Goal: Task Accomplishment & Management: Complete application form

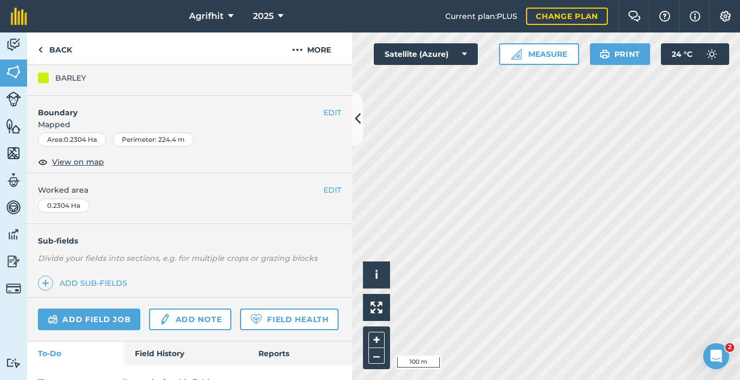
scroll to position [160, 0]
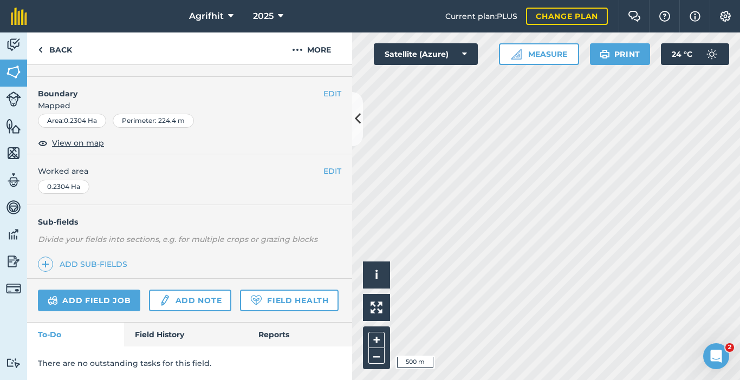
click at [693, 380] on html "Agrifhit 2025 Current plan : PLUS Change plan Farm Chat Help Info Settings Agri…" at bounding box center [370, 190] width 740 height 380
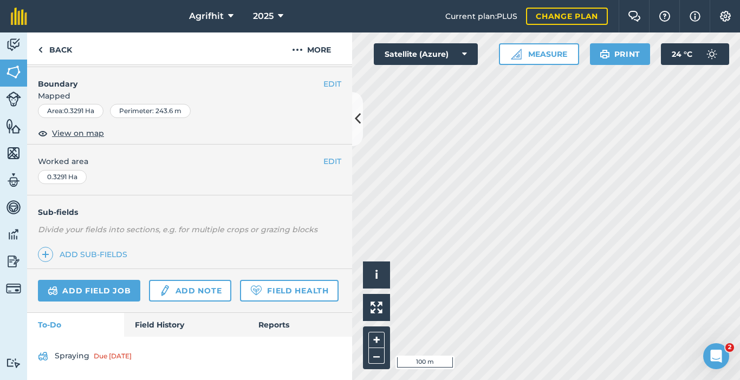
scroll to position [170, 0]
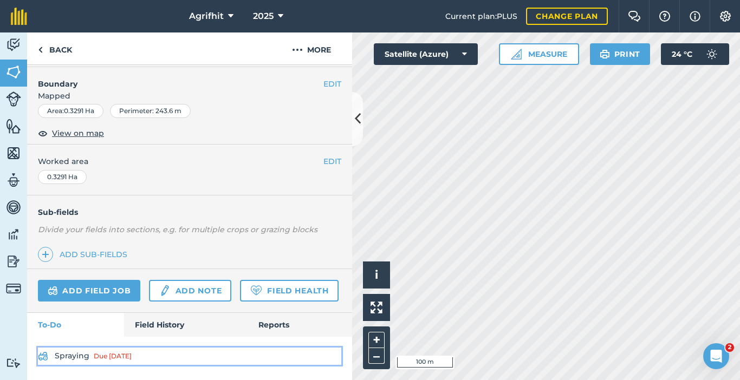
click at [77, 356] on link "Spraying Due [DATE]" at bounding box center [189, 356] width 303 height 17
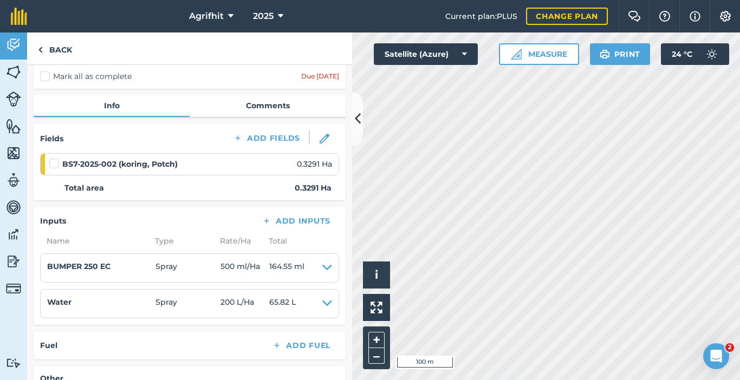
scroll to position [54, 0]
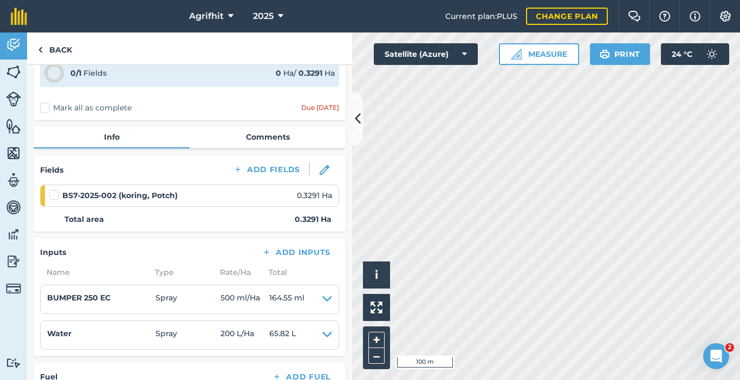
click at [52, 190] on label at bounding box center [55, 190] width 13 height 0
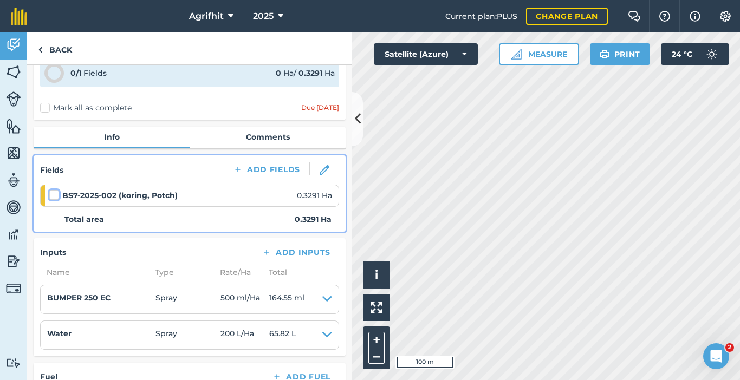
click at [52, 195] on input "checkbox" at bounding box center [52, 193] width 7 height 7
checkbox input "false"
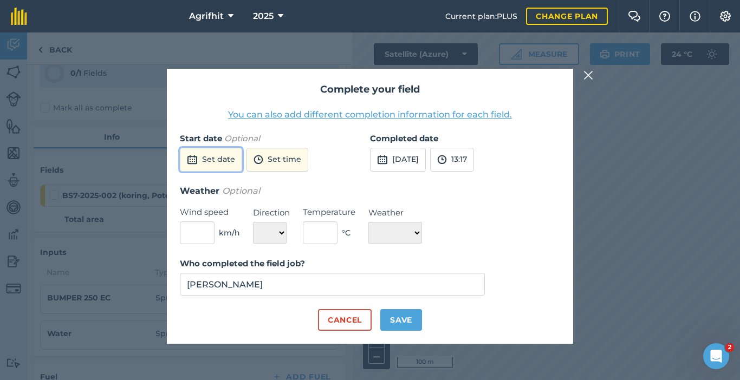
click at [229, 162] on button "Set date" at bounding box center [211, 160] width 62 height 24
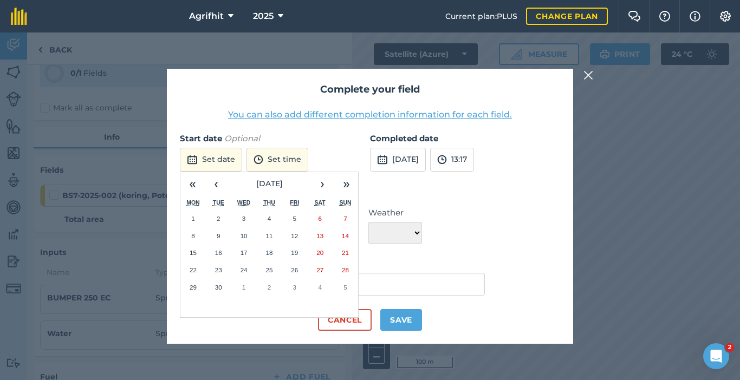
click at [248, 255] on button "17" at bounding box center [243, 252] width 25 height 17
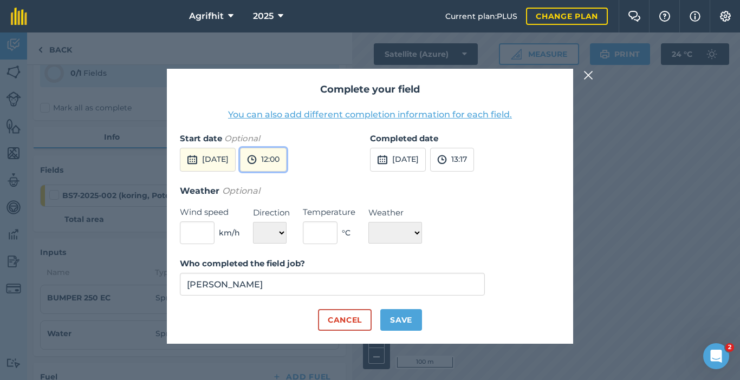
click at [284, 160] on button "12:00" at bounding box center [263, 160] width 47 height 24
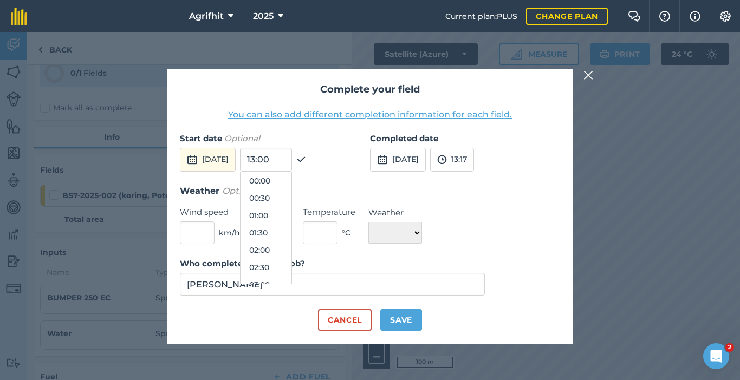
scroll to position [364, 0]
click at [278, 248] on button "12:30" at bounding box center [265, 250] width 51 height 17
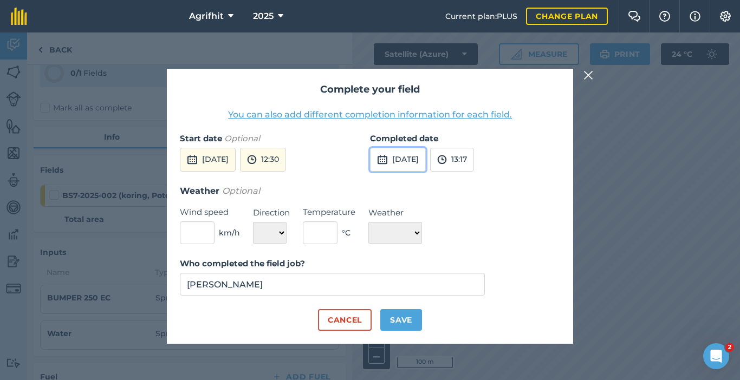
click at [426, 159] on button "[DATE]" at bounding box center [398, 160] width 56 height 24
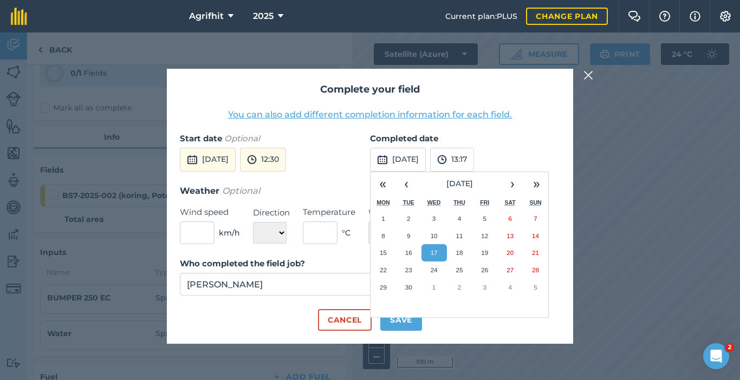
click at [435, 256] on abbr "17" at bounding box center [434, 252] width 7 height 7
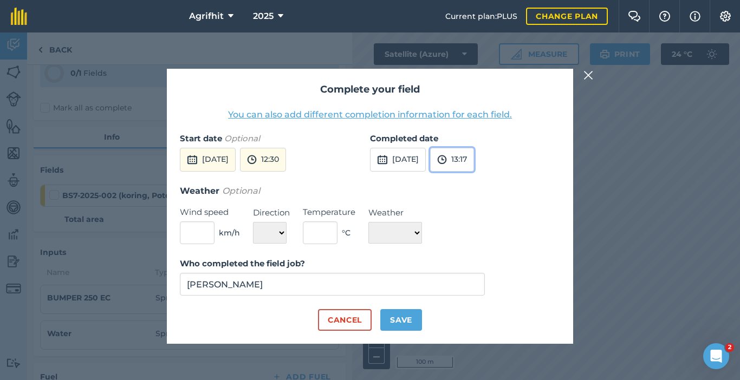
click at [474, 164] on button "13:17" at bounding box center [452, 160] width 44 height 24
click at [413, 211] on label "Weather" at bounding box center [395, 212] width 54 height 13
click at [188, 234] on input "text" at bounding box center [197, 232] width 35 height 23
type input "1"
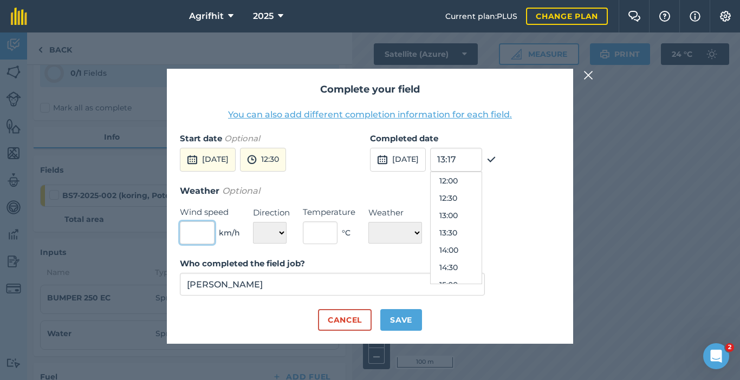
type input ","
click at [203, 234] on input "text" at bounding box center [197, 232] width 35 height 23
type input "2"
click at [294, 263] on strong "Who completed the field job?" at bounding box center [242, 263] width 125 height 10
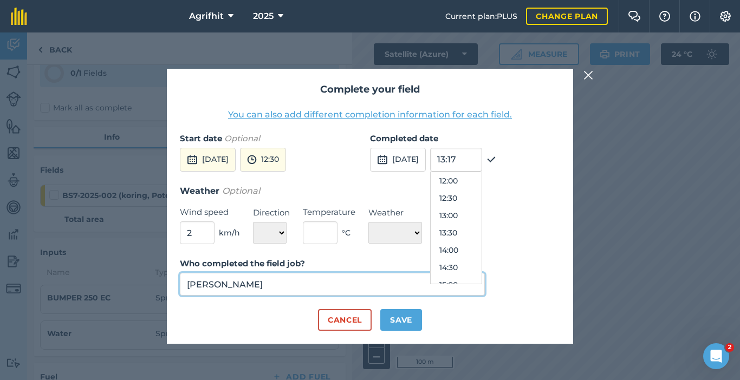
click at [294, 273] on input "[PERSON_NAME]" at bounding box center [332, 284] width 305 height 23
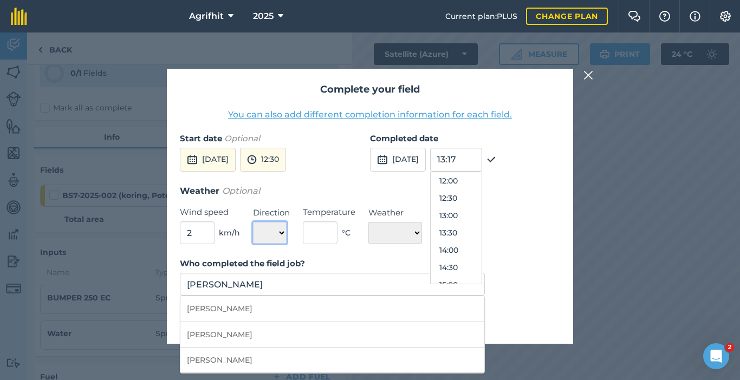
click at [283, 236] on select "N NE E SE S SW W NW" at bounding box center [270, 233] width 34 height 22
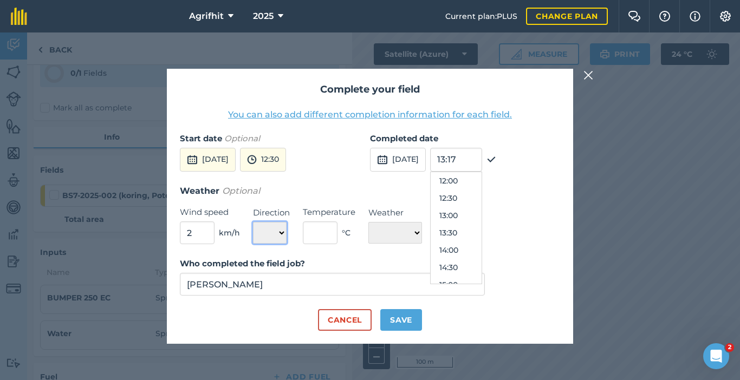
select select "SE"
click at [253, 222] on select "N NE E SE S SW W NW" at bounding box center [270, 233] width 34 height 22
click at [322, 227] on input "text" at bounding box center [320, 232] width 35 height 23
click at [318, 231] on input "text" at bounding box center [320, 232] width 35 height 23
type input "20"
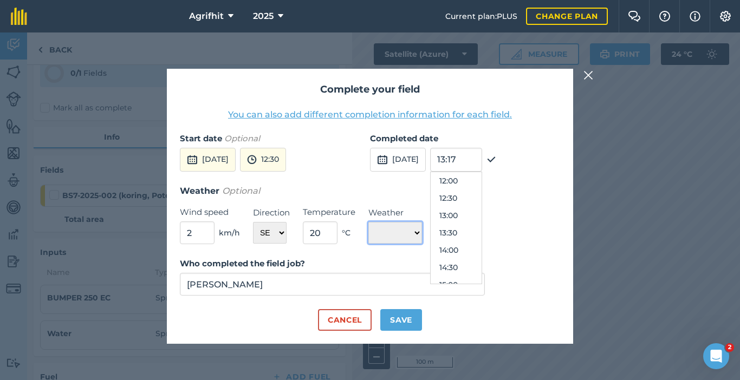
click at [422, 235] on select "☀️ Sunny 🌧 Rainy ⛅️ Cloudy 🌨 Snow ❄️ Icy" at bounding box center [395, 233] width 54 height 22
select select "Sunny"
click at [368, 222] on select "☀️ Sunny 🌧 Rainy ⛅️ Cloudy 🌨 Snow ❄️ Icy" at bounding box center [395, 233] width 54 height 22
click at [422, 252] on form "Start date Optional [DATE] 12:30 Completed date [DATE] 13:17 00:00 00:30 01:00 …" at bounding box center [370, 231] width 380 height 199
click at [478, 165] on input "13:17" at bounding box center [456, 160] width 52 height 24
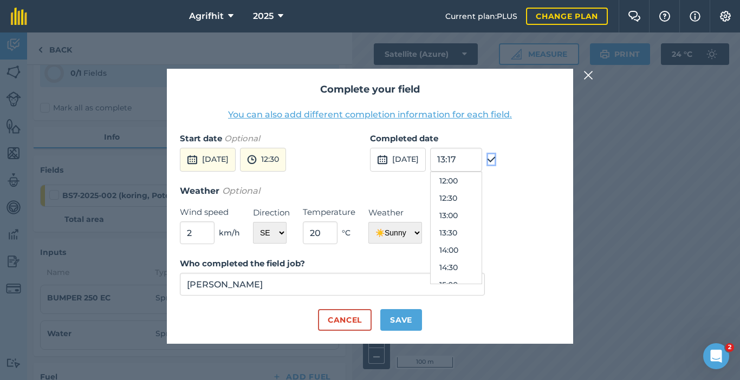
drag, startPoint x: 517, startPoint y: 159, endPoint x: 515, endPoint y: 173, distance: 13.7
click at [496, 160] on img at bounding box center [491, 159] width 10 height 13
click at [407, 323] on button "Save" at bounding box center [401, 320] width 42 height 22
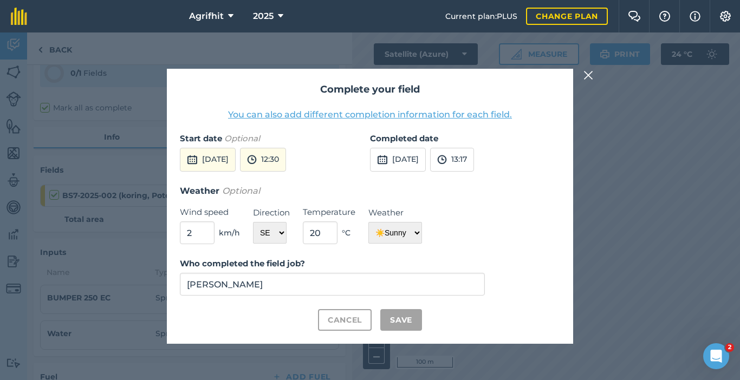
checkbox input "true"
